Goal: Book appointment/travel/reservation

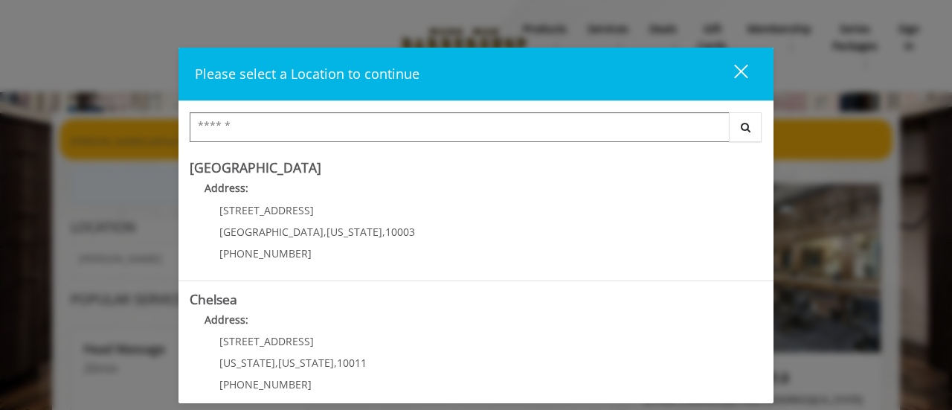
paste input "*******"
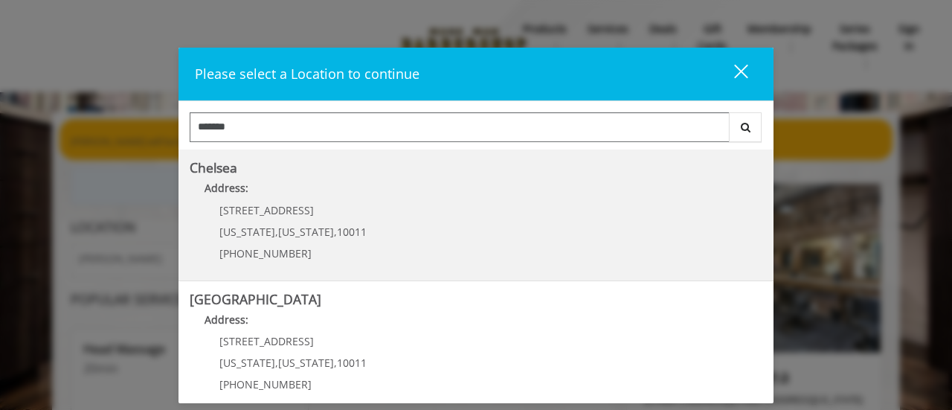
type input "*******"
click at [348, 245] on div "[STREET_ADDRESS][US_STATE][US_STATE] (917) 639-3902" at bounding box center [282, 237] width 184 height 65
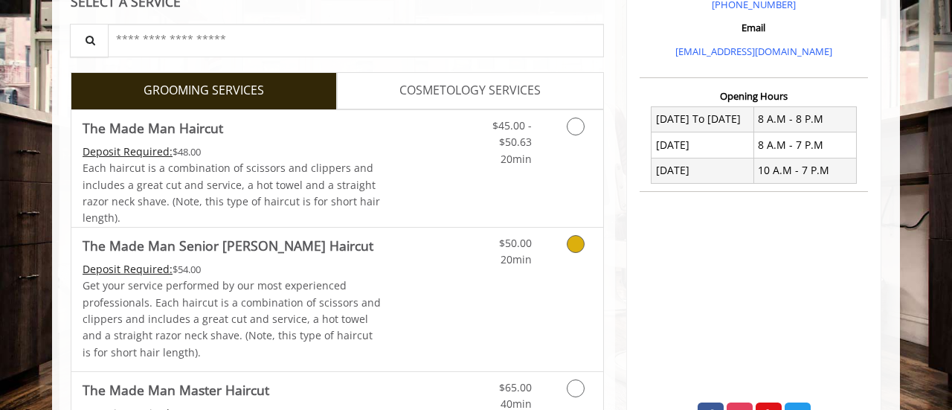
scroll to position [478, 0]
